Goal: Task Accomplishment & Management: Manage account settings

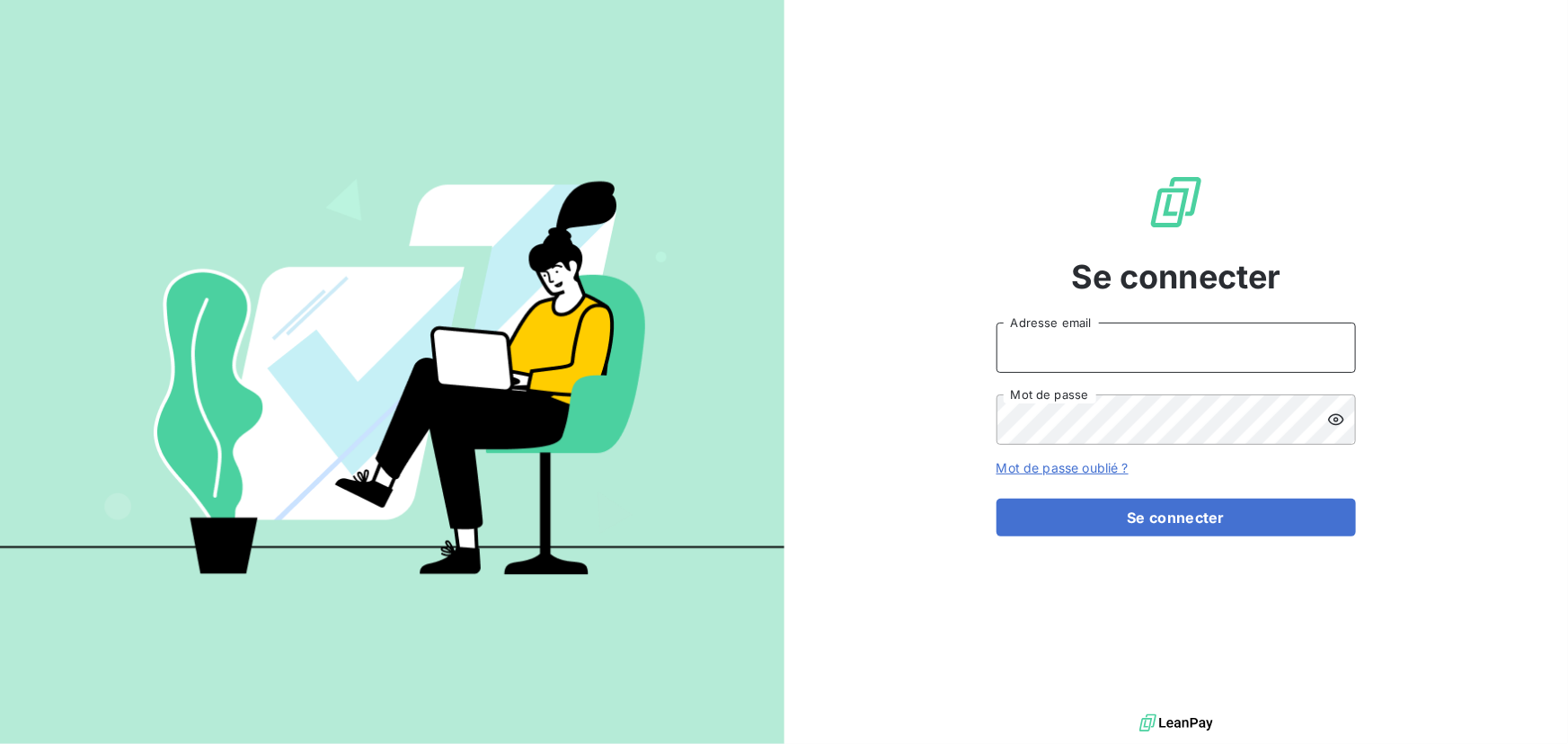
click at [1165, 351] on input "Adresse email" at bounding box center [1176, 348] width 360 height 50
type input "admin@terrecomtoise"
click at [997, 499] on button "Se connecter" at bounding box center [1176, 517] width 360 height 38
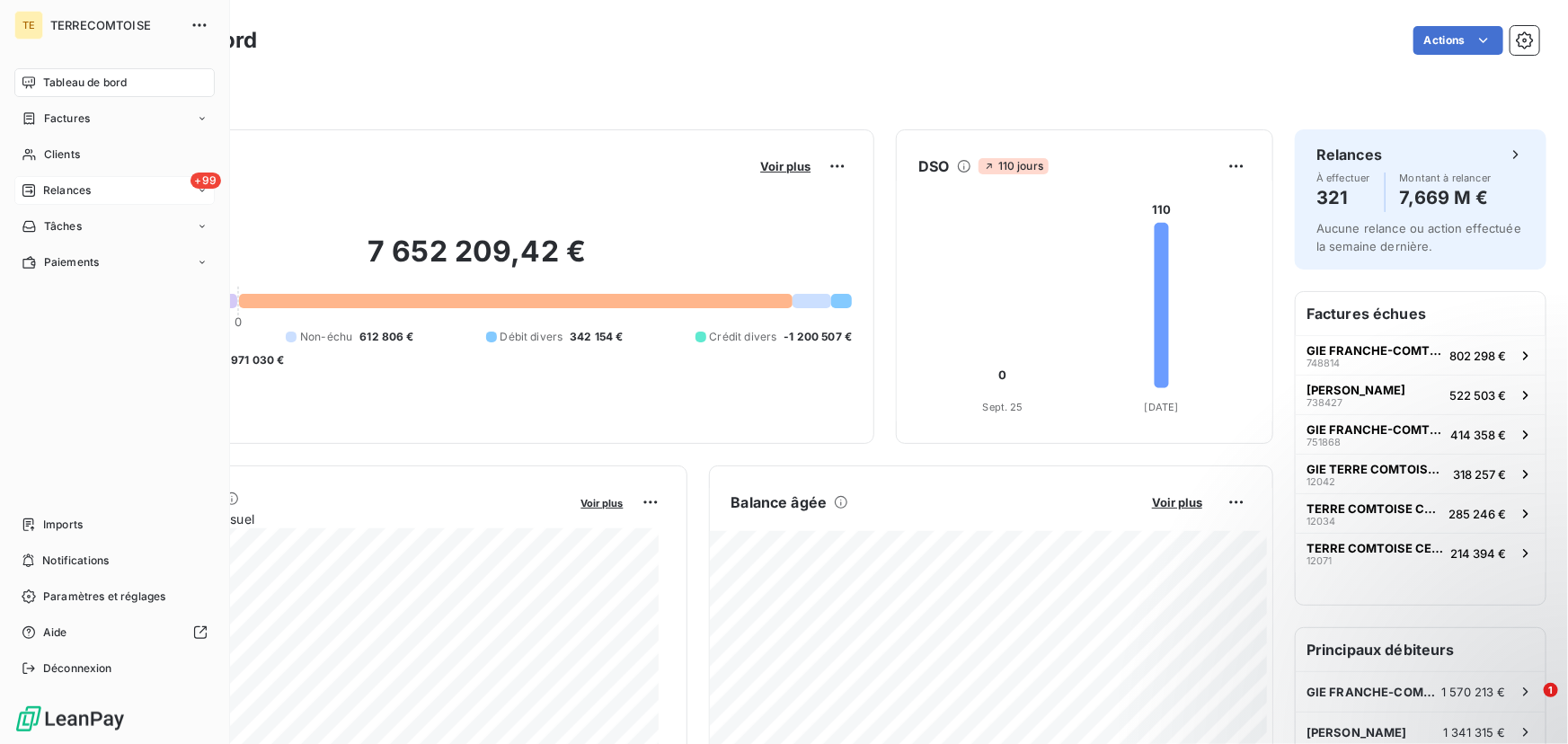
click at [83, 193] on span "Relances" at bounding box center [67, 190] width 47 height 16
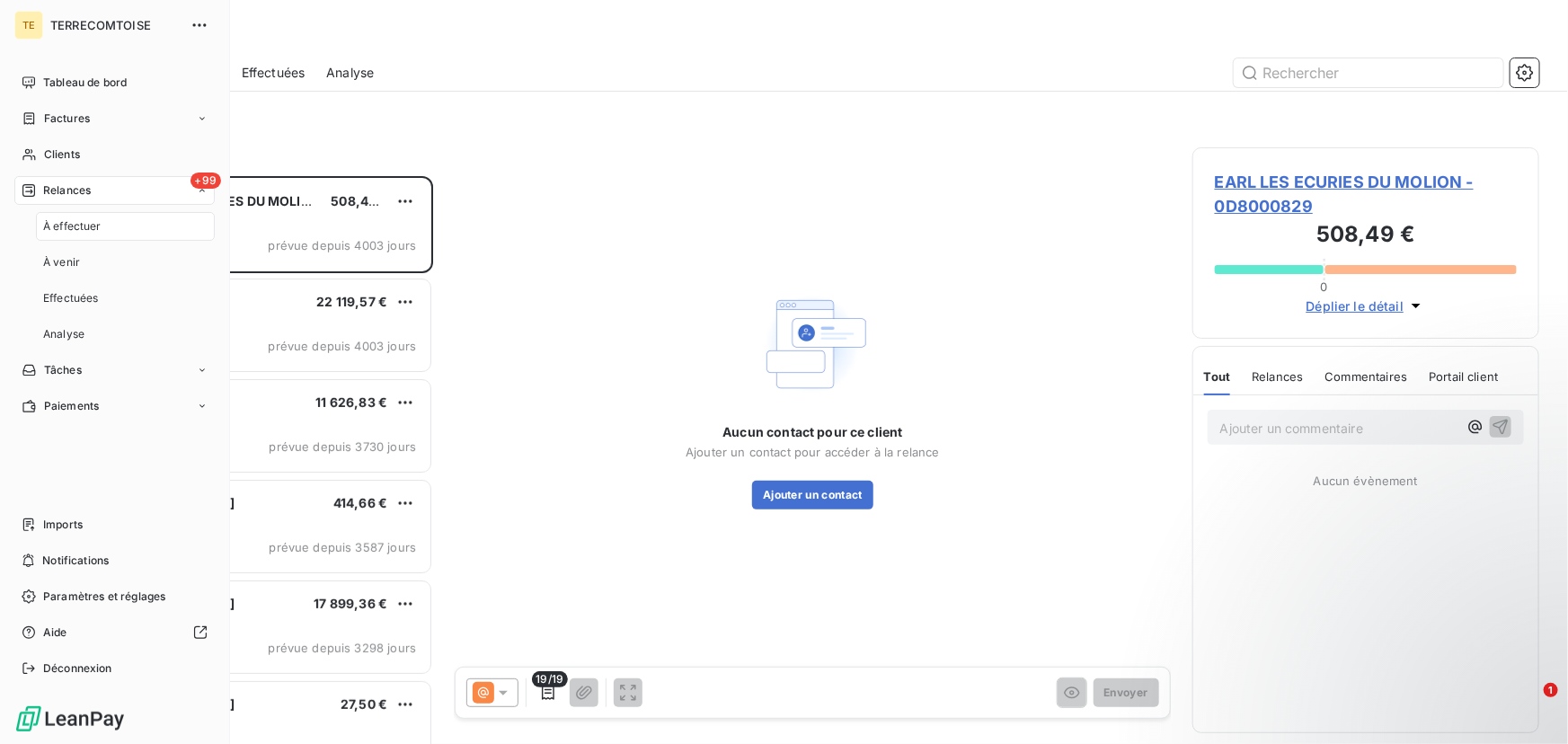
scroll to position [557, 334]
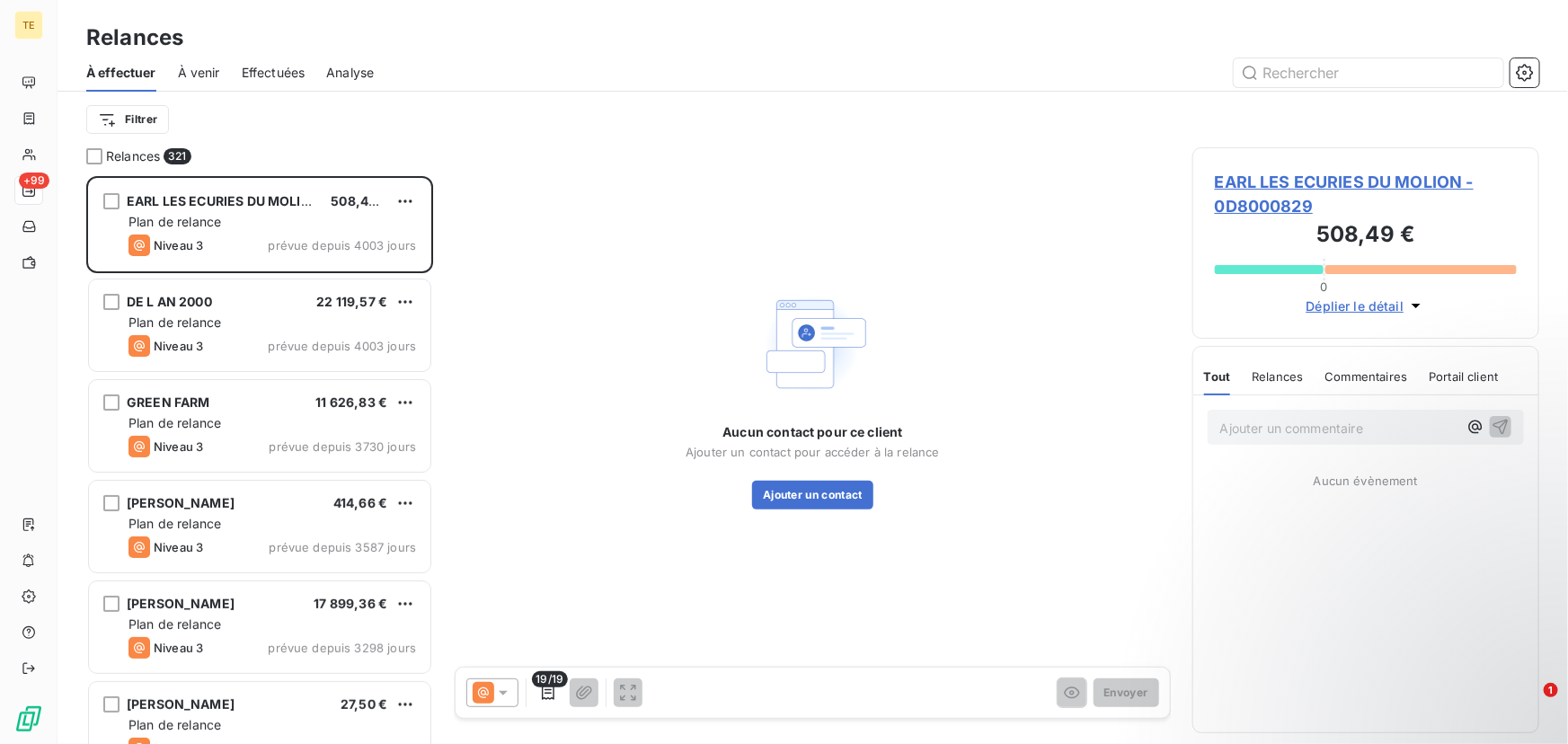
click at [198, 81] on div "À venir" at bounding box center [199, 72] width 43 height 38
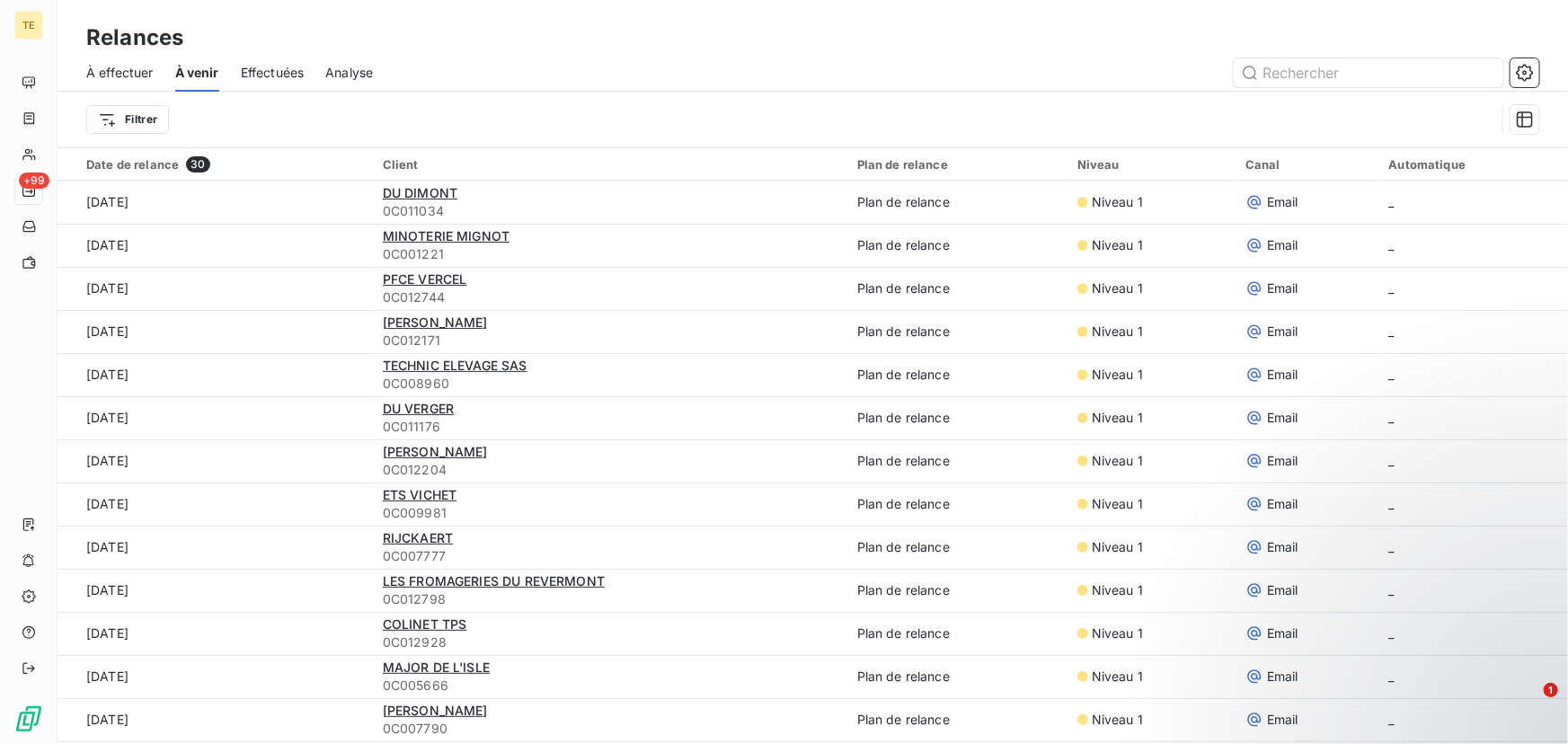
click at [275, 81] on div "Effectuées" at bounding box center [273, 72] width 64 height 38
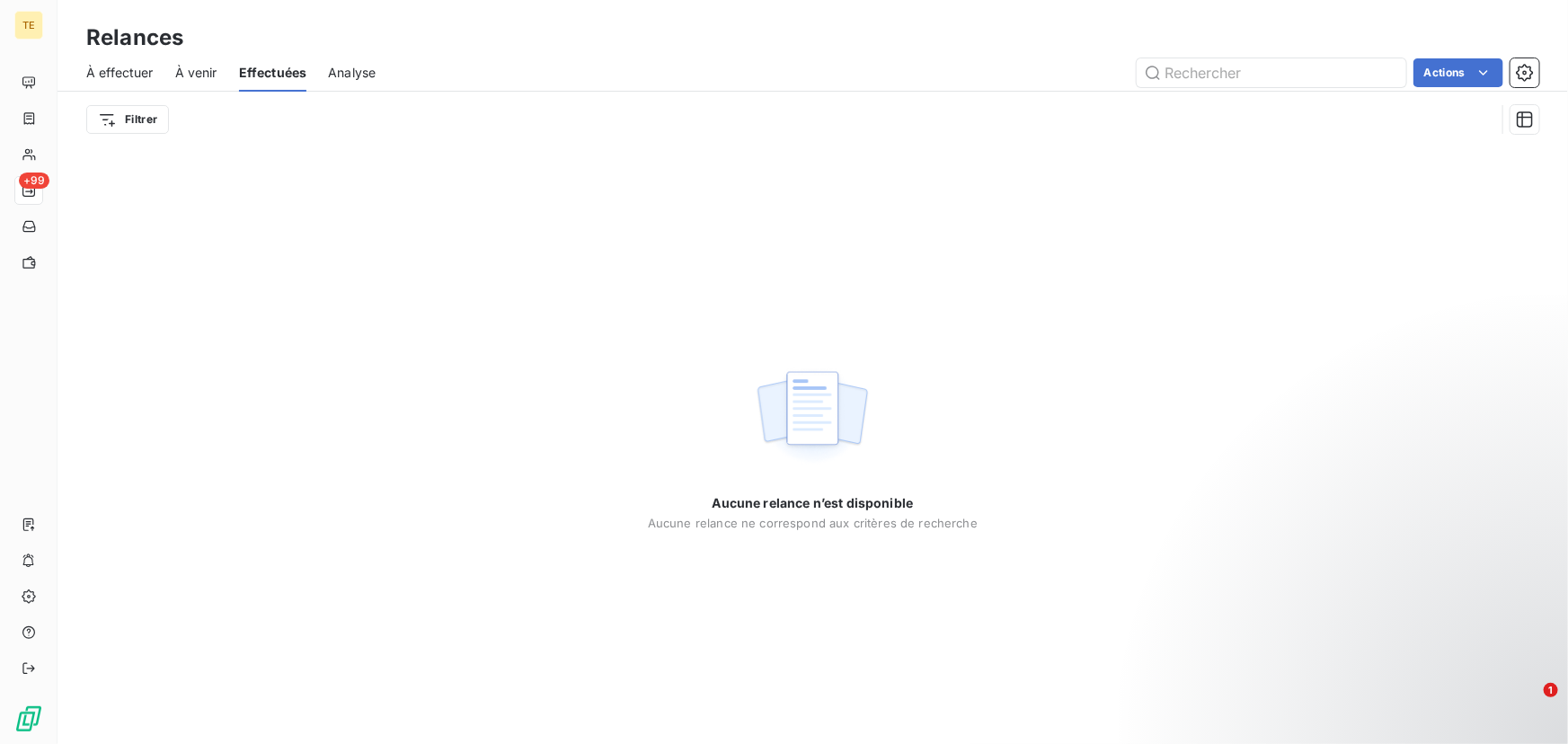
drag, startPoint x: 496, startPoint y: 83, endPoint x: 500, endPoint y: 95, distance: 12.6
click at [498, 86] on div "Actions" at bounding box center [969, 72] width 1143 height 29
click at [378, 70] on div "À effectuer À venir Effectuées Analyse Actions" at bounding box center [813, 72] width 1511 height 38
click at [346, 72] on span "Analyse" at bounding box center [351, 72] width 47 height 18
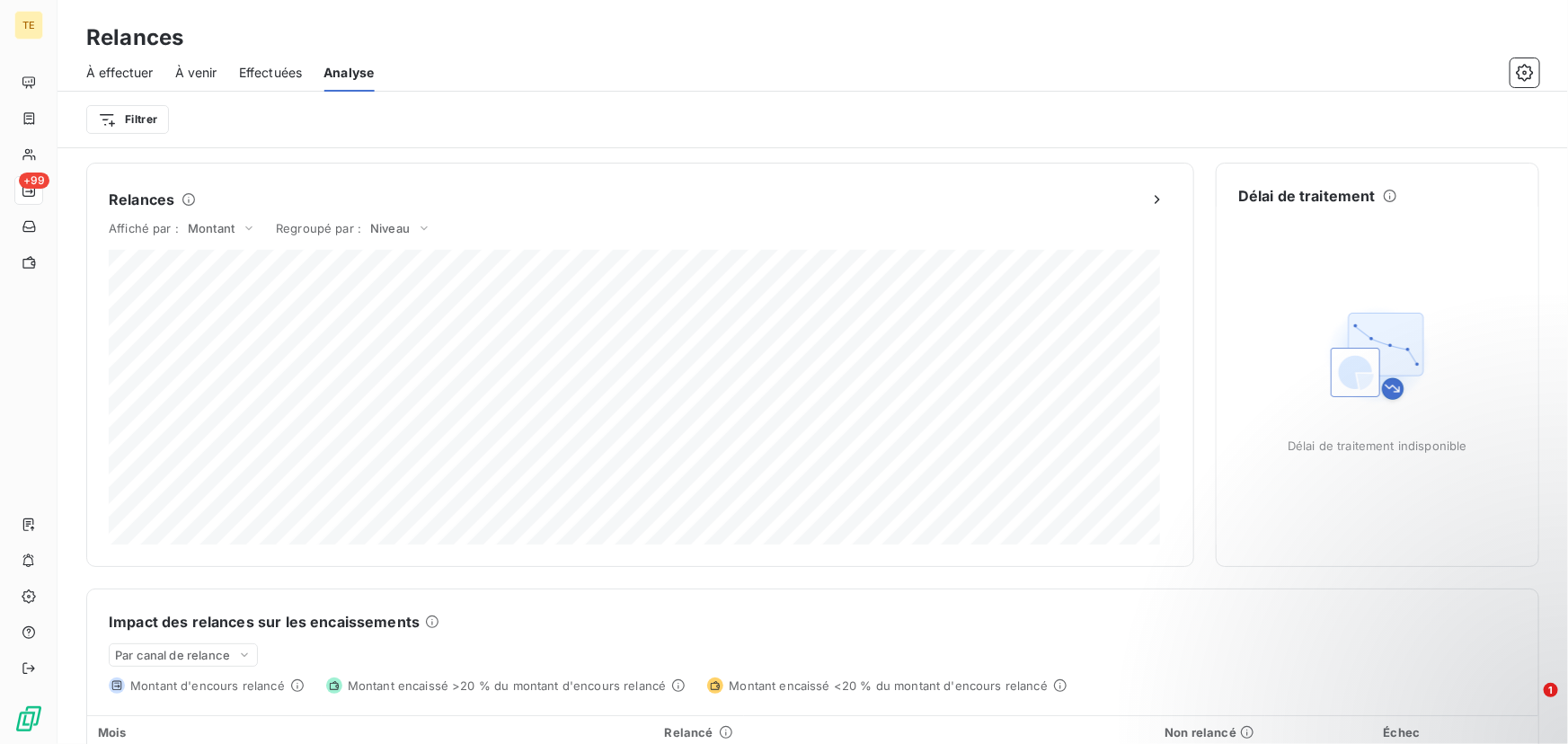
click at [204, 66] on span "À venir" at bounding box center [196, 72] width 43 height 18
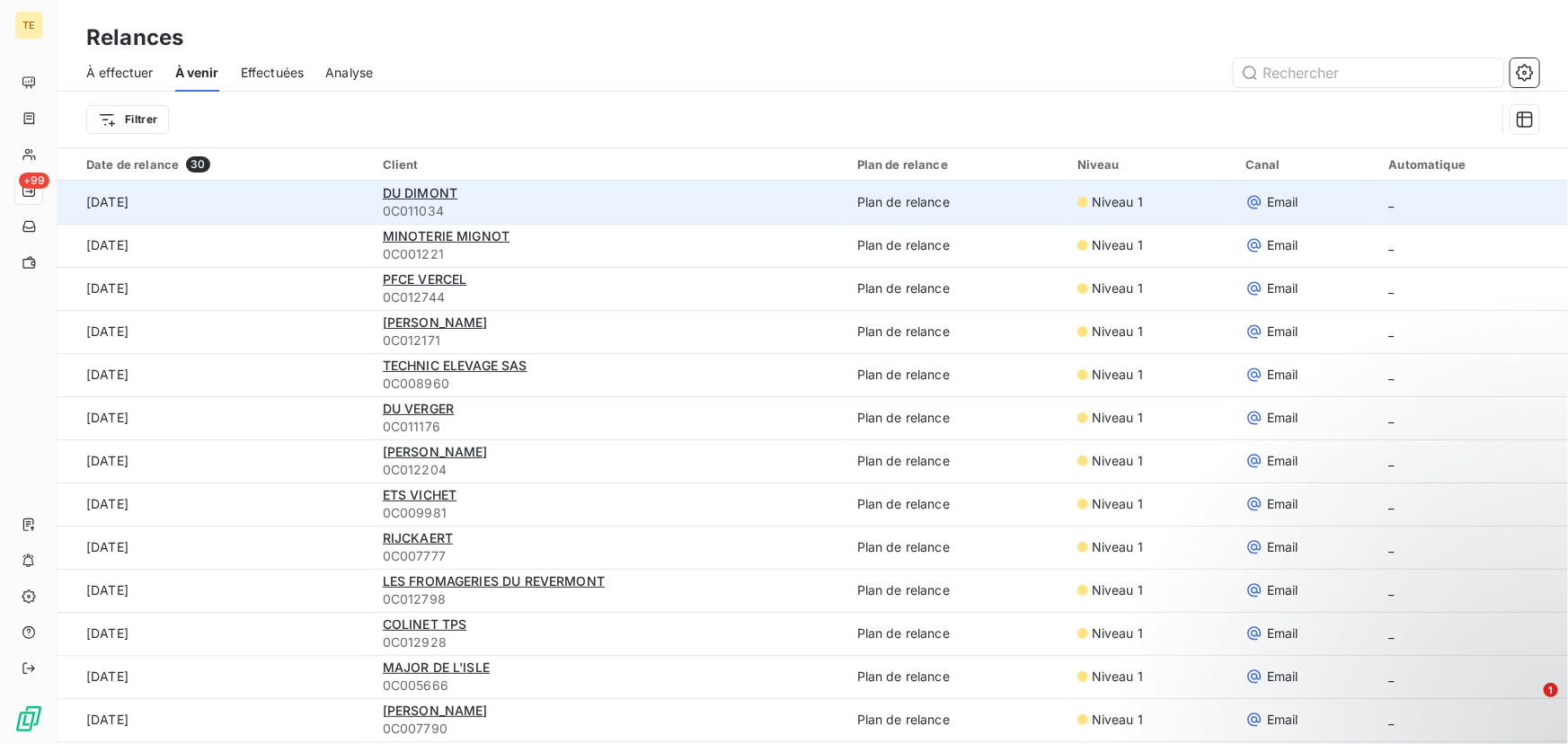
click at [647, 212] on span "0C011034" at bounding box center [609, 211] width 453 height 18
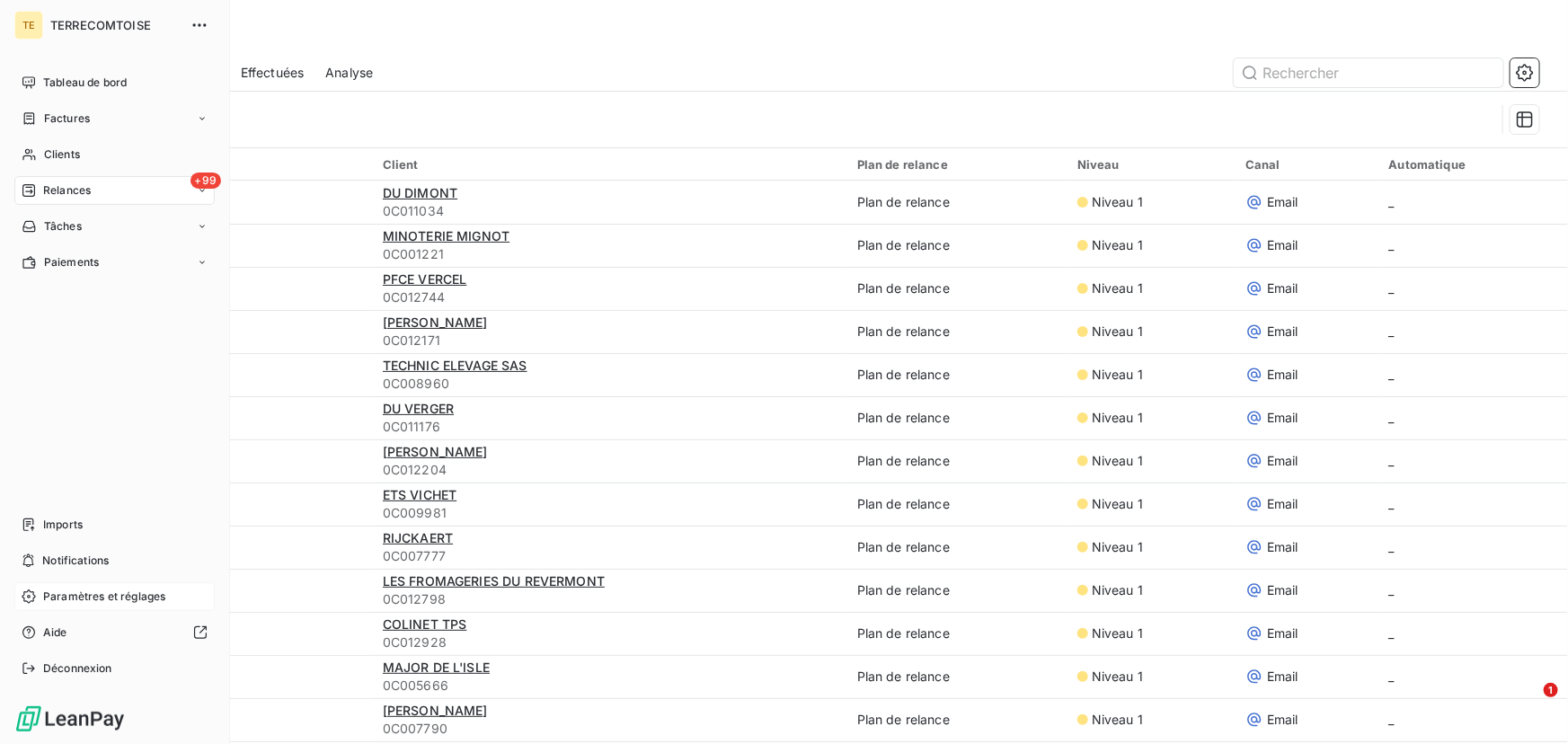
click at [52, 591] on span "Paramètres et réglages" at bounding box center [104, 596] width 122 height 16
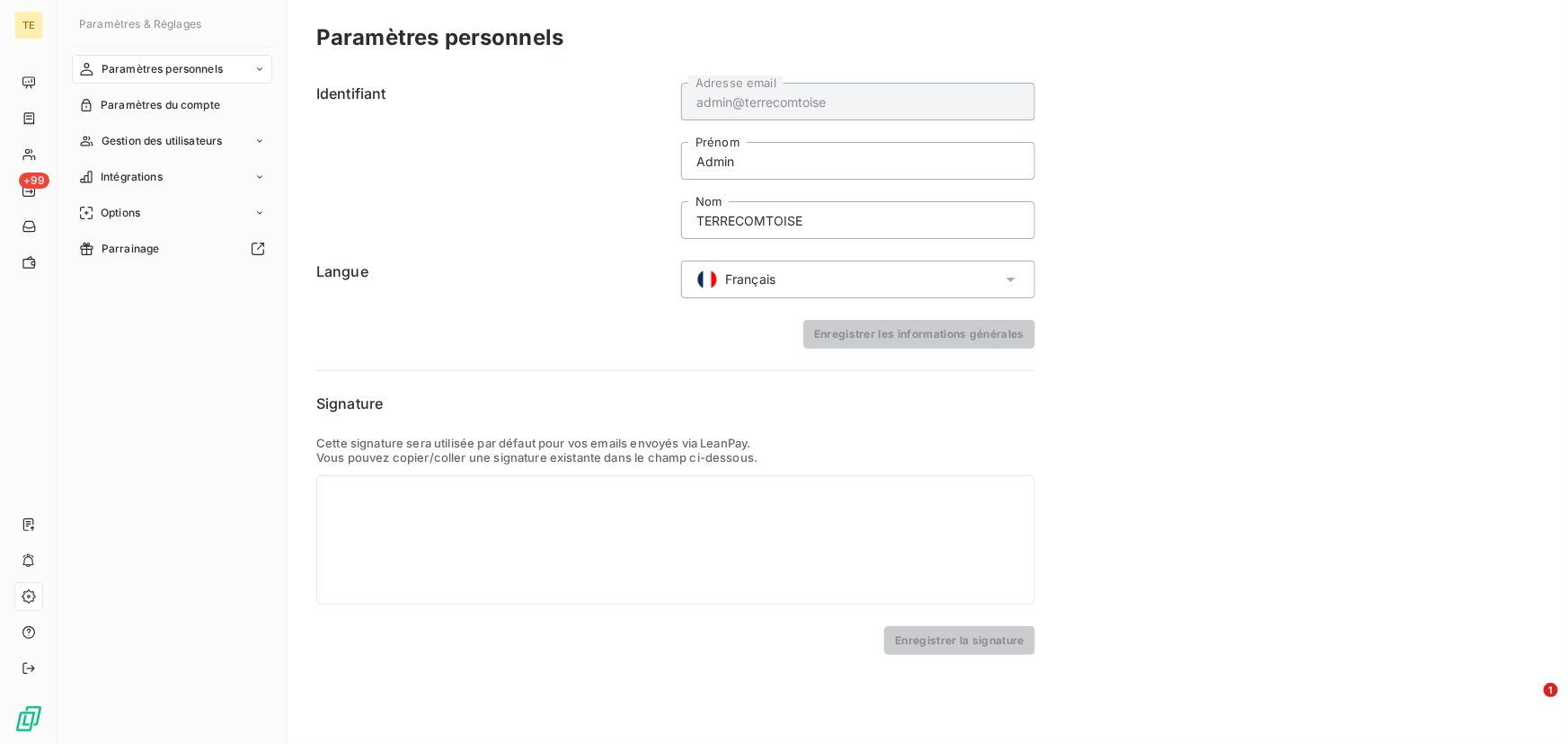
click at [1022, 407] on h6 "Signature" at bounding box center [676, 403] width 719 height 21
click at [1223, 438] on div "Paramètres personnels Identifiant admin@terrecomtoise Adresse email Admin Préno…" at bounding box center [928, 372] width 1281 height 744
